Goal: Navigation & Orientation: Find specific page/section

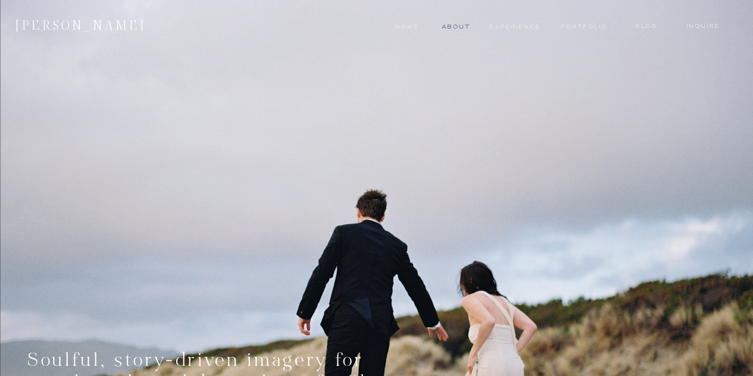
click at [452, 29] on nav "About" at bounding box center [455, 27] width 26 height 10
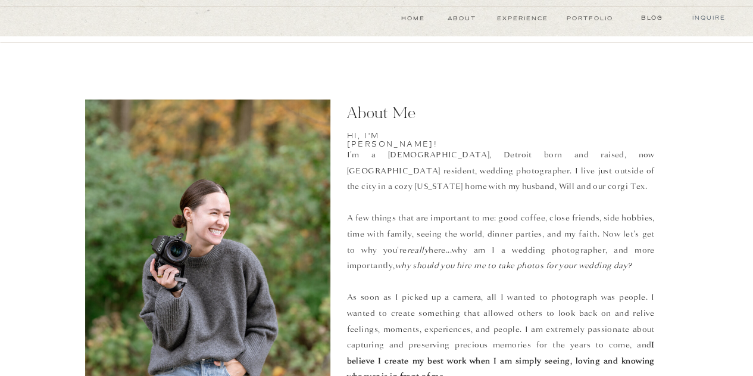
click at [713, 20] on nav "Inquire" at bounding box center [709, 18] width 42 height 10
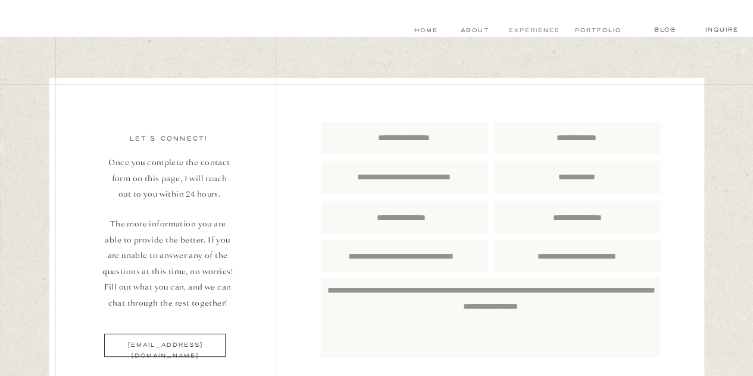
click at [540, 29] on nav "experience" at bounding box center [535, 31] width 52 height 10
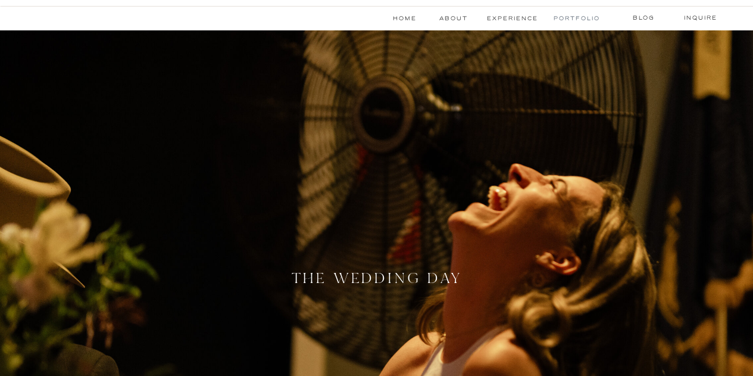
click at [578, 21] on nav "Portfolio" at bounding box center [576, 19] width 45 height 10
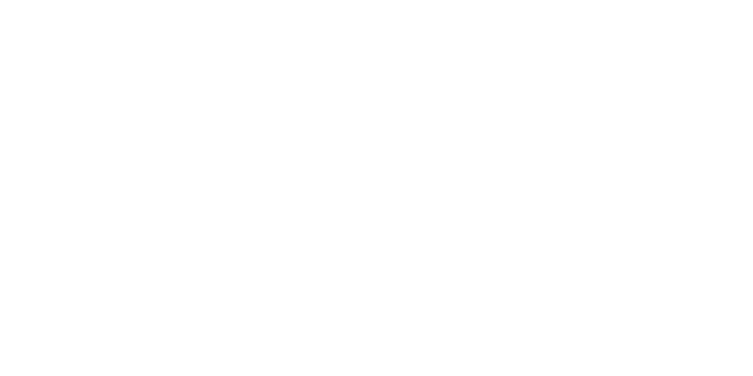
scroll to position [3602, 0]
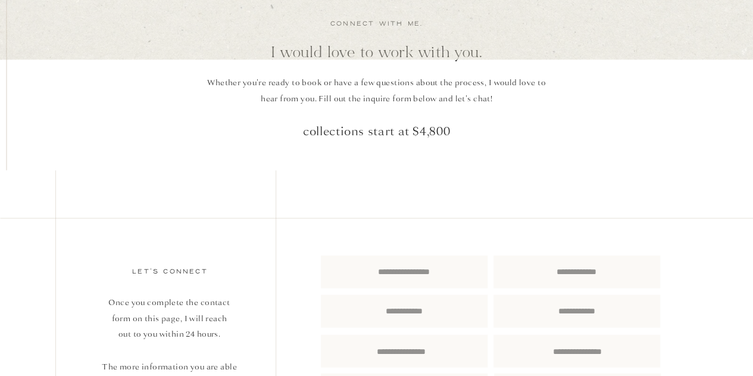
scroll to position [4253, 0]
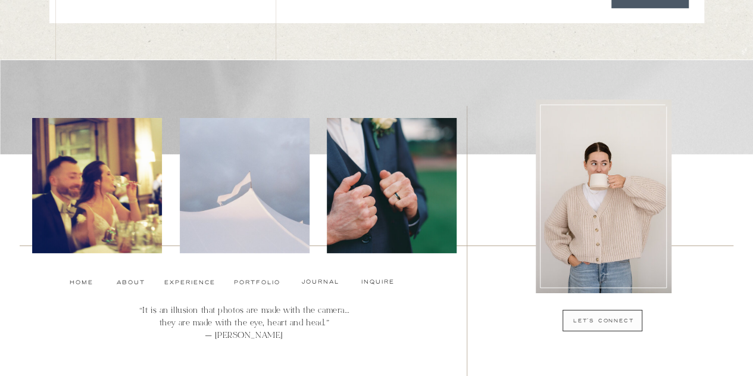
click at [588, 323] on p "let's connect" at bounding box center [603, 321] width 131 height 10
